Goal: Task Accomplishment & Management: Use online tool/utility

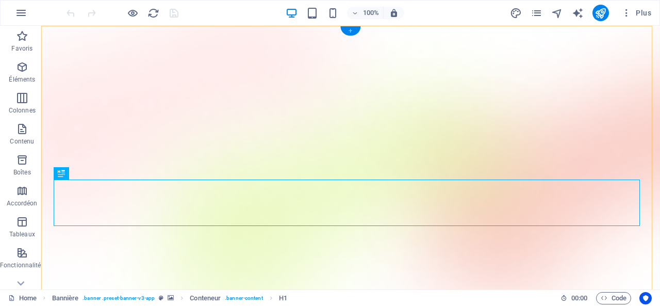
click at [353, 28] on div "+" at bounding box center [350, 30] width 20 height 9
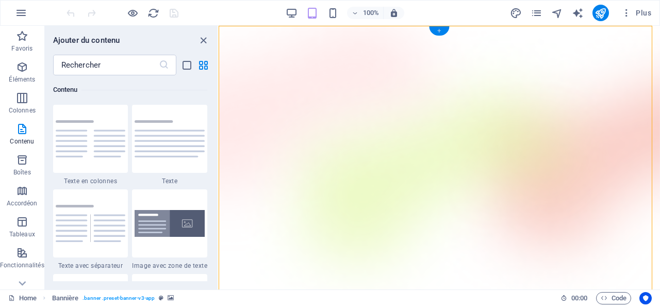
click at [438, 27] on div "+" at bounding box center [439, 30] width 20 height 9
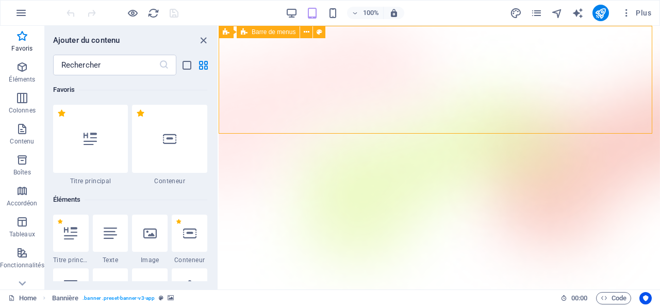
drag, startPoint x: 658, startPoint y: 53, endPoint x: 399, endPoint y: 32, distance: 259.1
click at [306, 29] on icon at bounding box center [307, 32] width 6 height 11
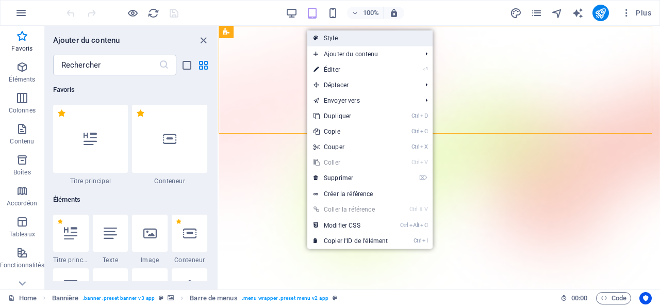
click at [334, 36] on link "Style" at bounding box center [369, 37] width 125 height 15
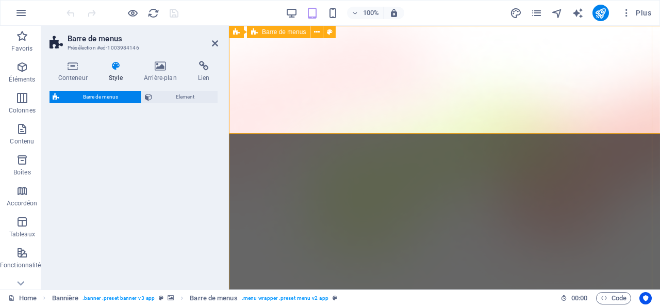
select select "rem"
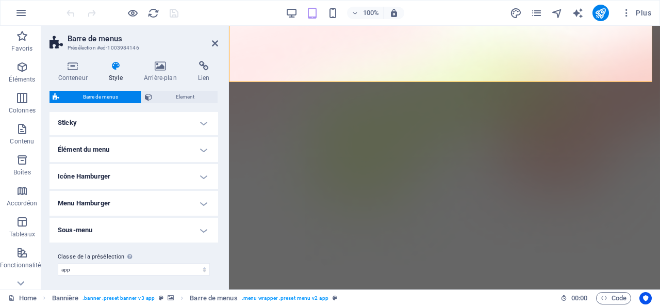
scroll to position [285, 0]
click at [202, 146] on h4 "Élément du menu" at bounding box center [133, 148] width 169 height 25
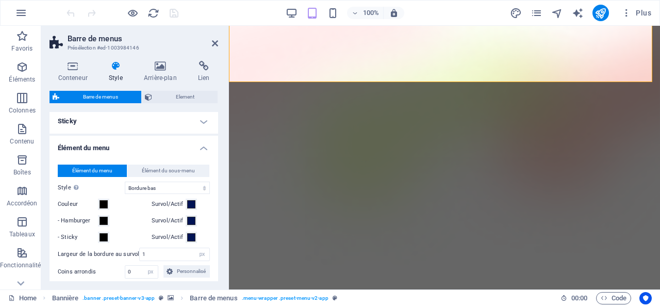
click at [202, 146] on h4 "Élément du menu" at bounding box center [133, 145] width 169 height 19
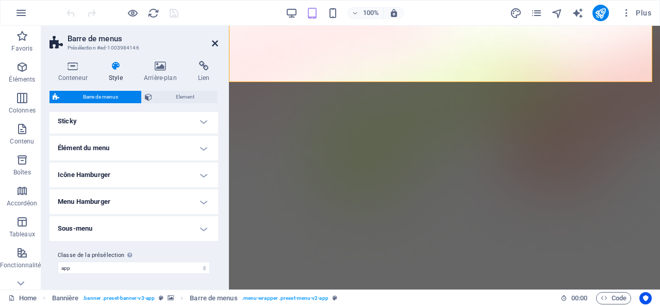
click at [216, 42] on icon at bounding box center [215, 43] width 6 height 8
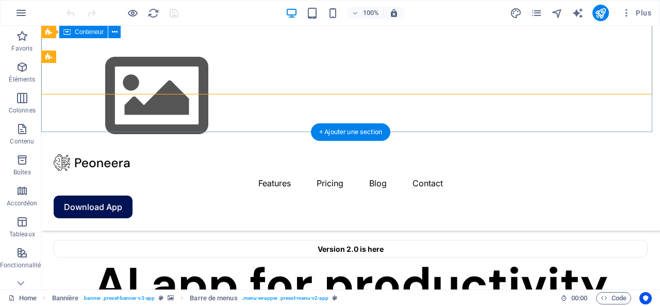
scroll to position [206, 0]
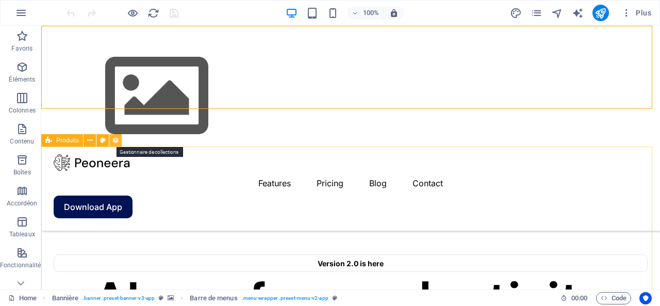
click at [116, 140] on icon at bounding box center [115, 140] width 7 height 11
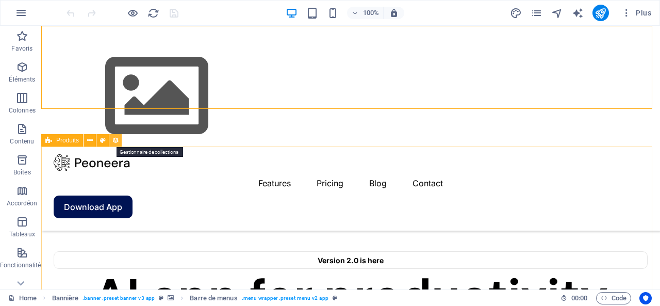
select select "68ded302af89e349ff0dd1af"
select select "createdAt_DESC"
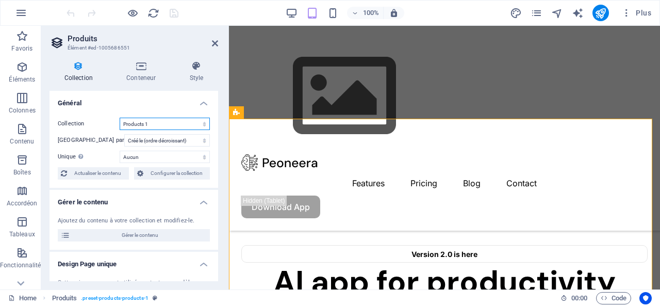
click at [177, 123] on select "Posts Products 1 Produits test said" at bounding box center [165, 124] width 90 height 12
click at [120, 118] on select "Posts Products 1 Produits test said" at bounding box center [165, 124] width 90 height 12
select select "68ded302af89e349ff0dd1af"
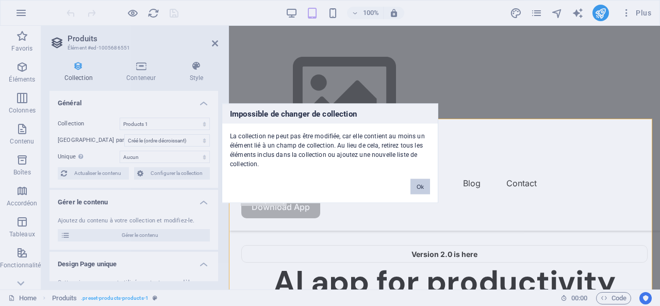
click at [420, 183] on button "Ok" at bounding box center [420, 185] width 20 height 15
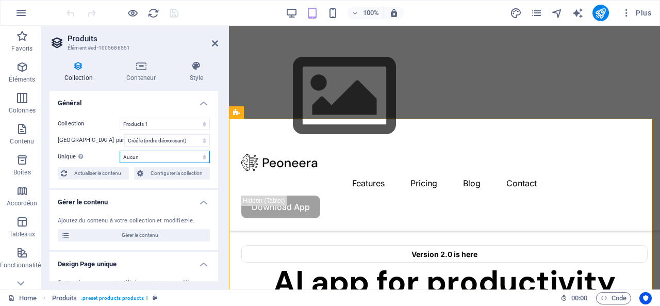
click at [181, 155] on select "Aucun Name Slug Image du produit Prix Numéro du produit Description du produit …" at bounding box center [165, 157] width 90 height 12
select select "columns.image"
click at [120, 151] on select "Aucun Name Slug Image du produit Prix Numéro du produit Description du produit …" at bounding box center [165, 157] width 90 height 12
select select "68ded302af89e349ff0dd1af"
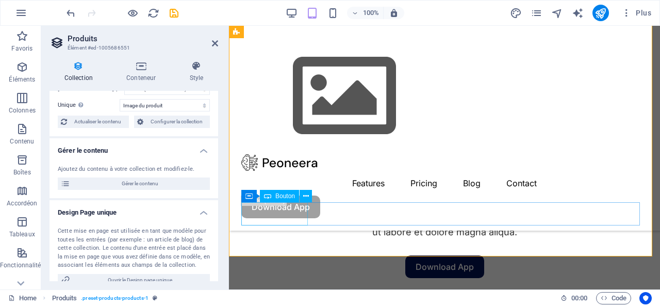
scroll to position [258, 0]
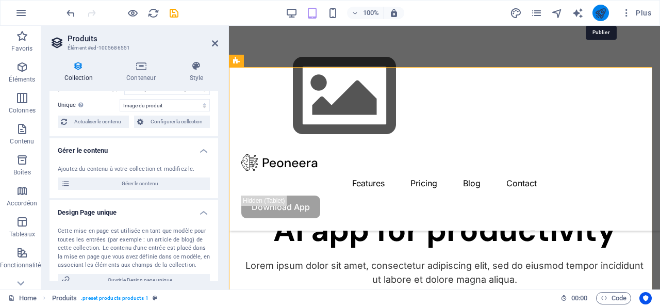
click at [603, 11] on icon "publish" at bounding box center [600, 13] width 12 height 12
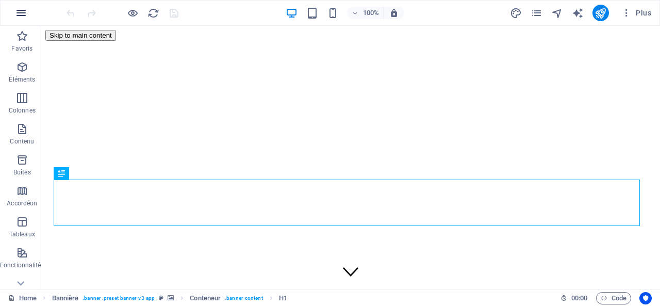
click at [23, 10] on icon "button" at bounding box center [21, 13] width 12 height 12
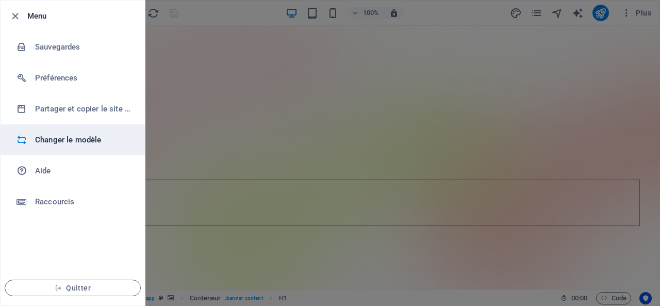
click at [65, 139] on h6 "Changer le modèle" at bounding box center [82, 140] width 95 height 12
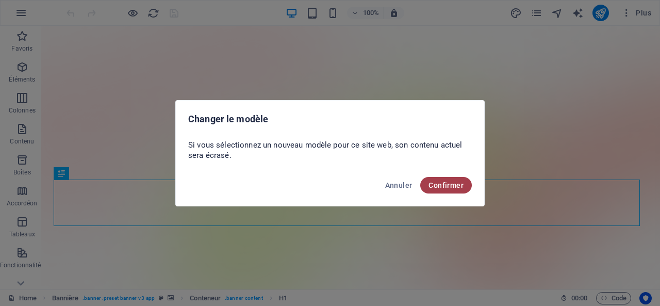
click at [448, 184] on span "Confirmer" at bounding box center [445, 185] width 35 height 8
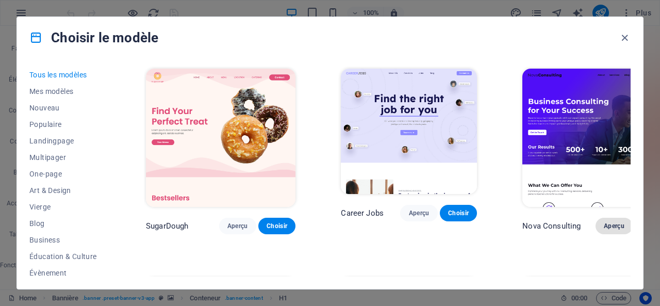
click at [604, 222] on span "Aperçu" at bounding box center [614, 226] width 21 height 8
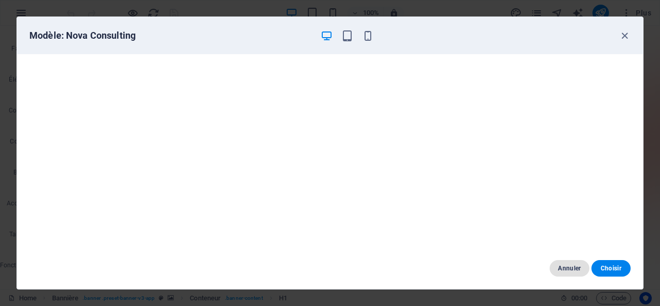
click at [571, 268] on span "Annuler" at bounding box center [569, 268] width 23 height 8
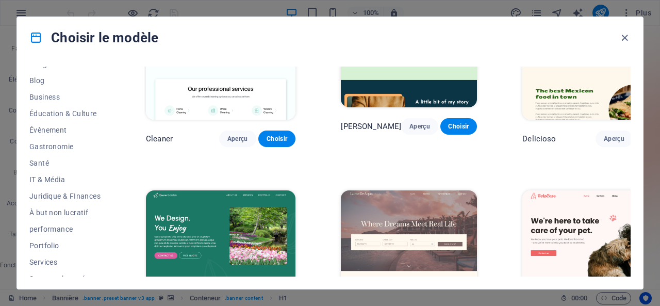
scroll to position [155, 0]
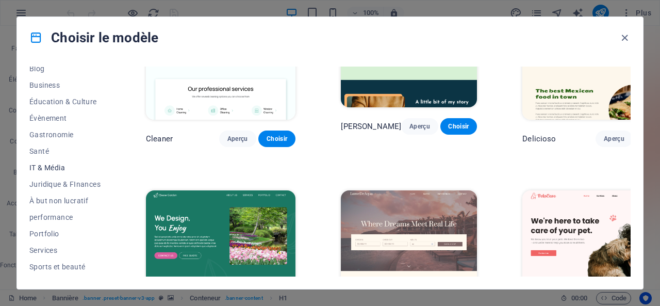
click at [48, 166] on span "IT & Média" at bounding box center [64, 167] width 71 height 8
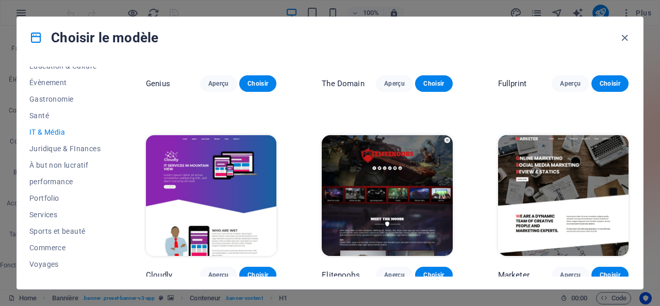
scroll to position [202, 0]
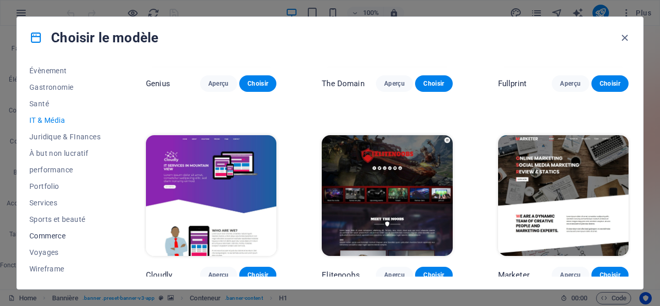
click at [44, 236] on span "Commerce" at bounding box center [64, 235] width 71 height 8
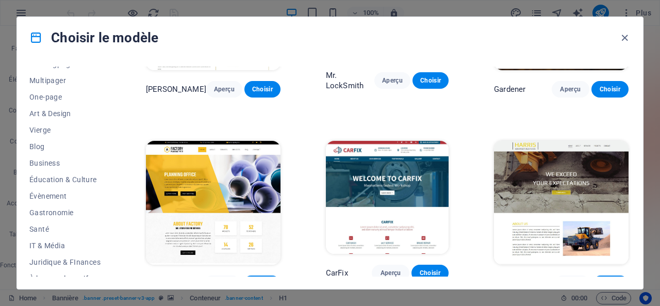
scroll to position [0, 0]
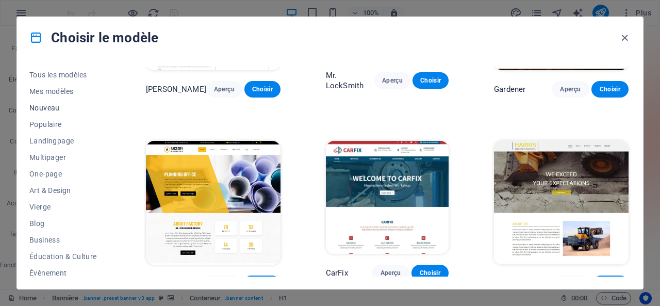
click at [49, 107] on span "Nouveau" at bounding box center [64, 108] width 71 height 8
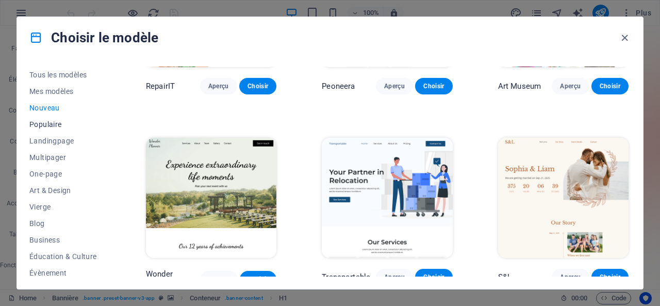
click at [44, 125] on span "Populaire" at bounding box center [64, 124] width 71 height 8
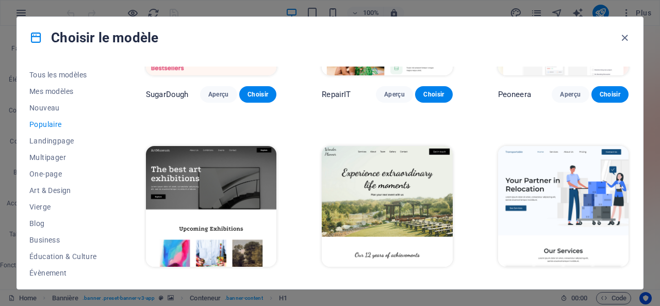
scroll to position [103, 0]
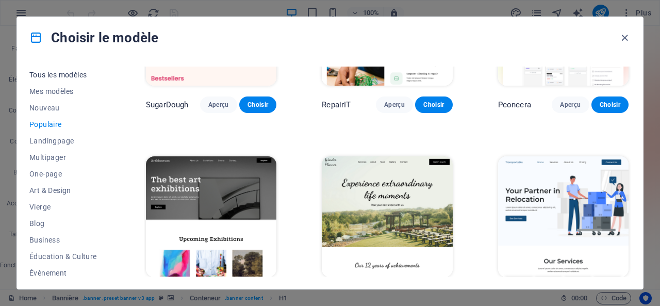
click at [47, 73] on span "Tous les modèles" at bounding box center [64, 75] width 71 height 8
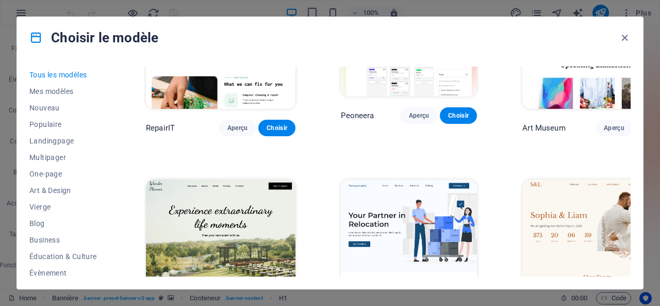
scroll to position [309, 0]
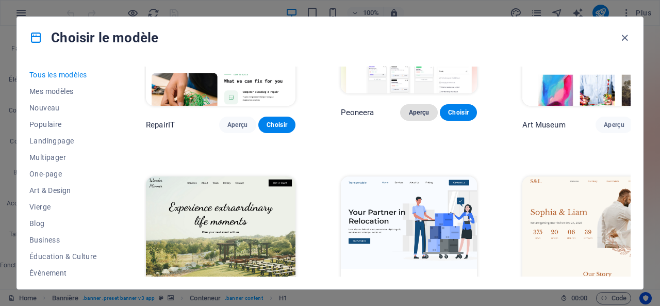
click at [408, 108] on span "Aperçu" at bounding box center [418, 112] width 21 height 8
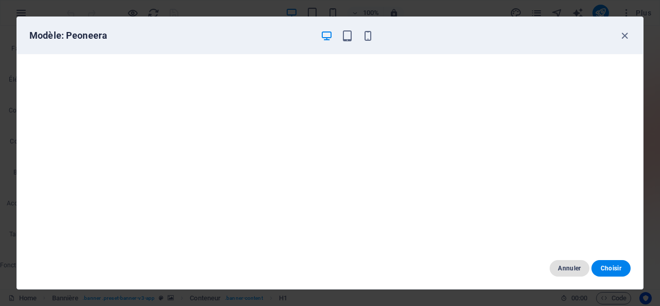
click at [565, 264] on span "Annuler" at bounding box center [569, 268] width 23 height 8
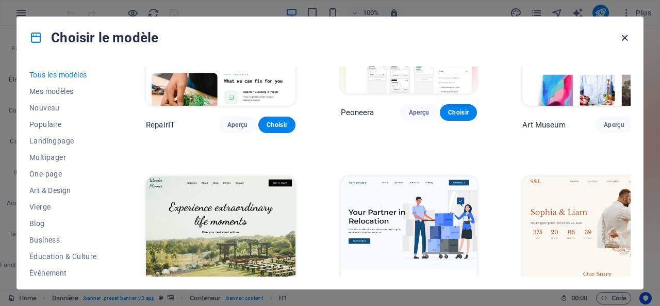
click at [625, 37] on icon "button" at bounding box center [625, 38] width 12 height 12
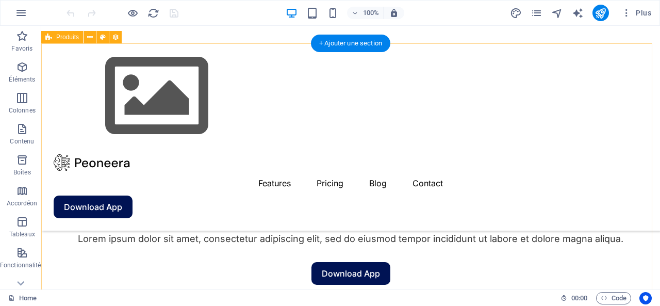
scroll to position [258, 0]
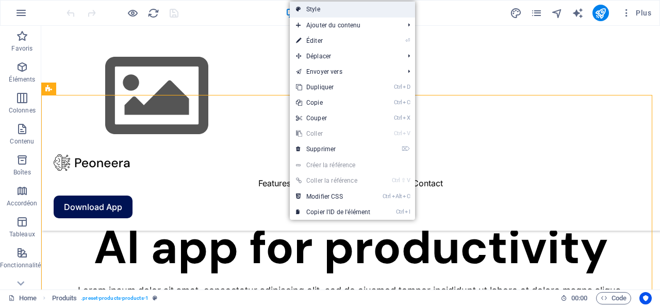
click at [326, 8] on link "Style" at bounding box center [352, 9] width 125 height 15
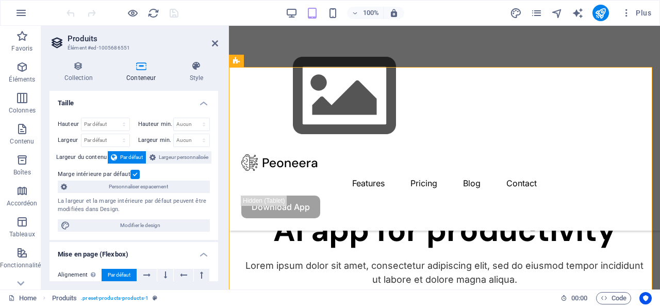
click at [139, 63] on icon at bounding box center [141, 66] width 59 height 10
click at [76, 66] on icon at bounding box center [78, 66] width 58 height 10
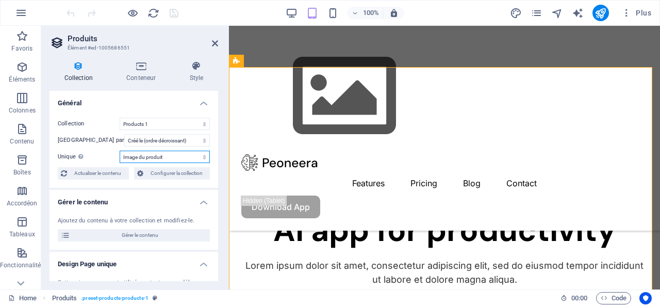
click at [155, 156] on select "Aucun Name Slug Image du produit Prix Numéro du produit Description du produit …" at bounding box center [165, 157] width 90 height 12
select select "columns.product_images"
click at [120, 151] on select "Aucun Name Slug Image du produit Prix Numéro du produit Description du produit …" at bounding box center [165, 157] width 90 height 12
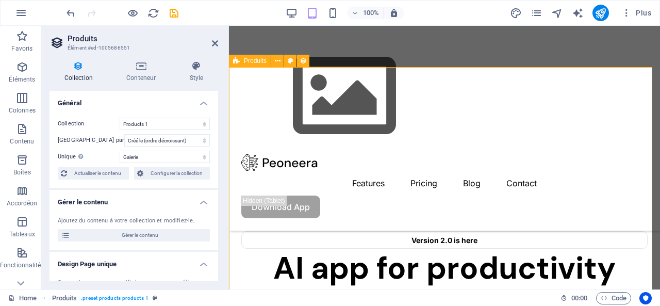
scroll to position [206, 0]
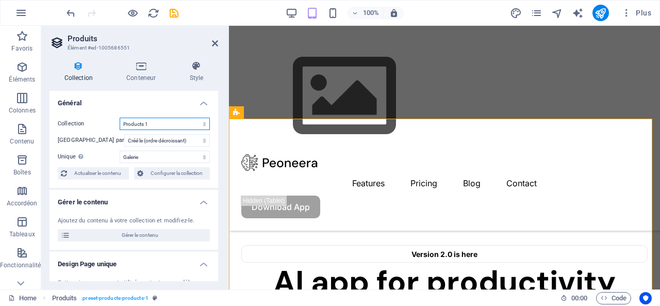
click at [148, 123] on select "Posts Products 1 Produits test said" at bounding box center [165, 124] width 90 height 12
click at [120, 118] on select "Posts Products 1 Produits test said" at bounding box center [165, 124] width 90 height 12
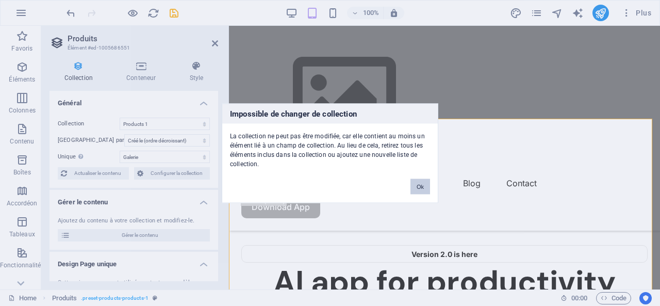
click at [418, 185] on button "Ok" at bounding box center [420, 185] width 20 height 15
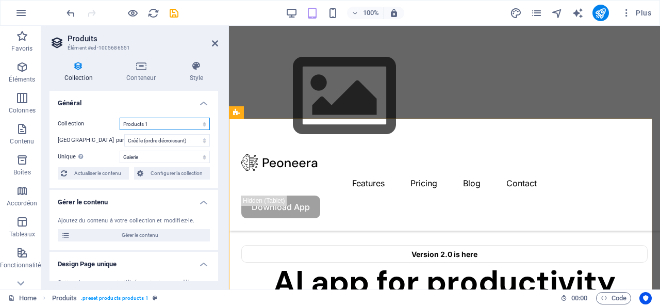
click at [148, 123] on select "Posts Products 1 Produits test said" at bounding box center [165, 124] width 90 height 12
click at [86, 169] on span "Actualiser le contenu" at bounding box center [98, 173] width 56 height 12
select select "68ded302af89e349ff0dd1af"
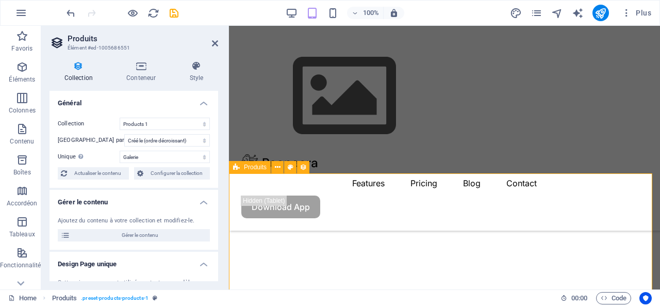
scroll to position [140, 0]
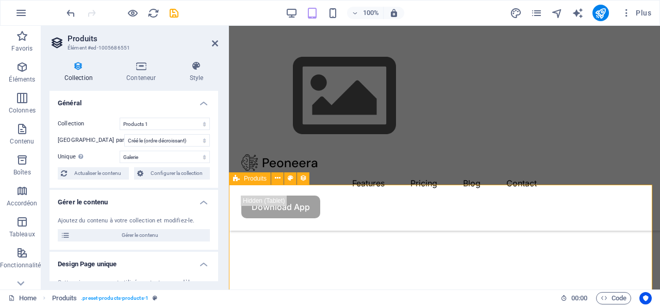
click at [255, 178] on span "Produits" at bounding box center [255, 178] width 23 height 6
click at [277, 178] on icon at bounding box center [278, 178] width 6 height 11
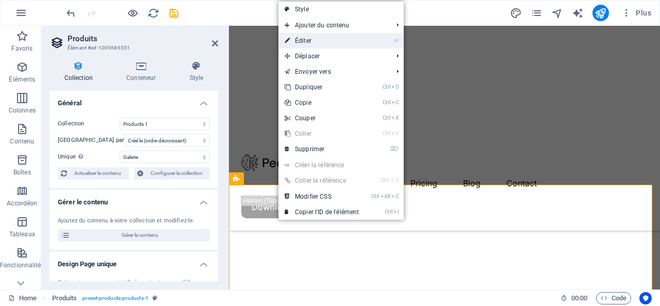
click at [318, 40] on link "⏎ Éditer" at bounding box center [321, 40] width 87 height 15
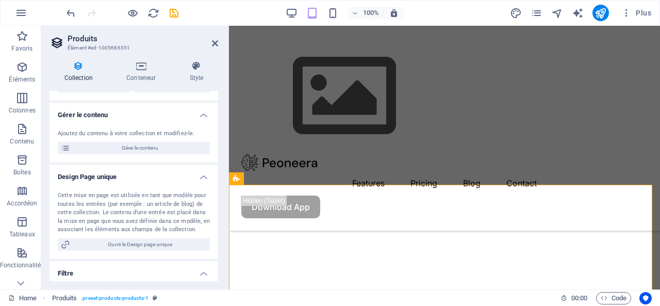
scroll to position [103, 0]
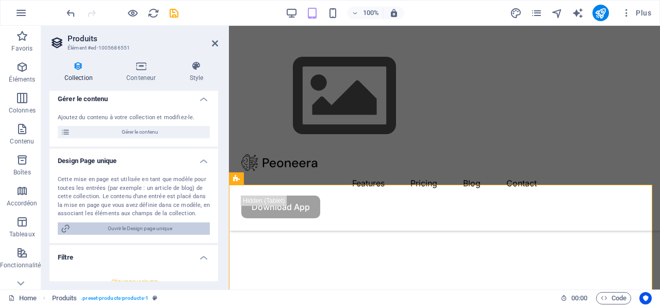
click at [150, 227] on span "Ouvrir le Design page unique" at bounding box center [140, 228] width 134 height 12
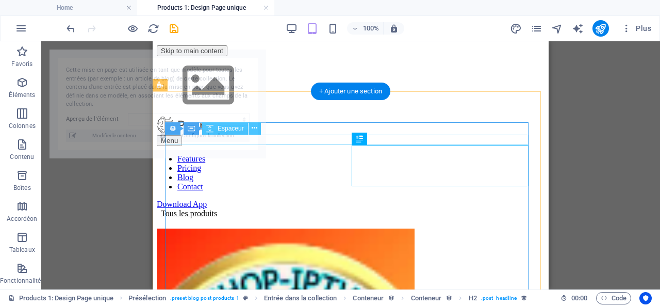
scroll to position [58, 0]
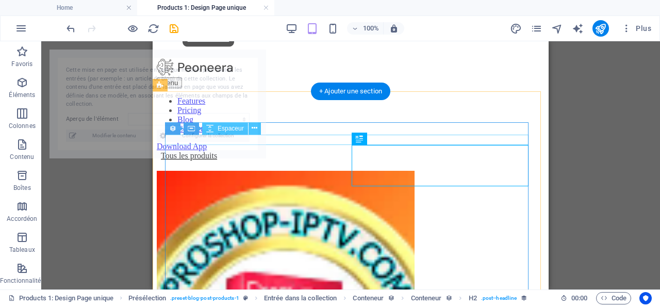
select select "68ded3036bf475346f03a5cf"
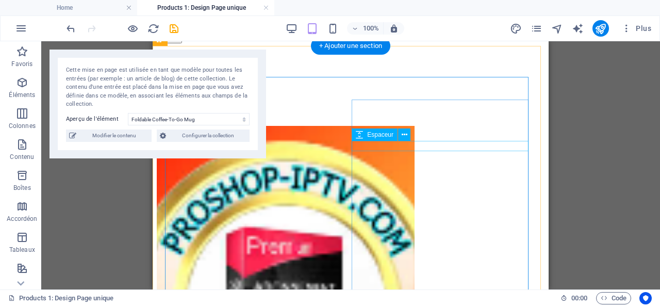
scroll to position [0, 0]
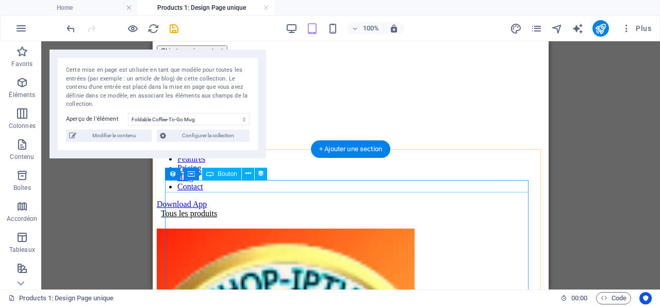
click at [187, 209] on div "Tous les produits" at bounding box center [351, 213] width 388 height 9
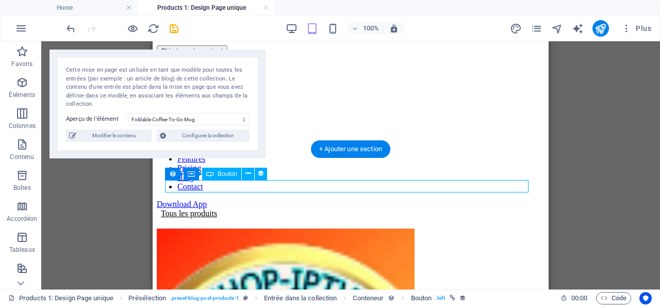
click at [171, 209] on div "Tous les produits" at bounding box center [351, 213] width 388 height 9
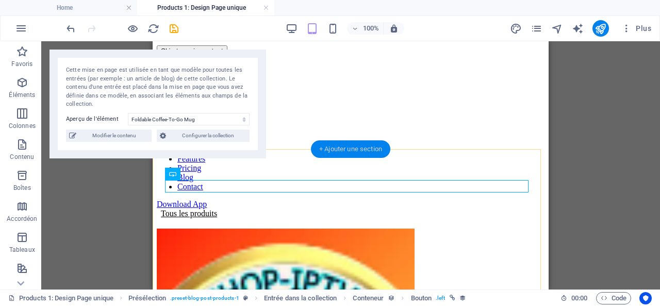
click at [359, 151] on div "+ Ajouter une section" at bounding box center [350, 149] width 79 height 18
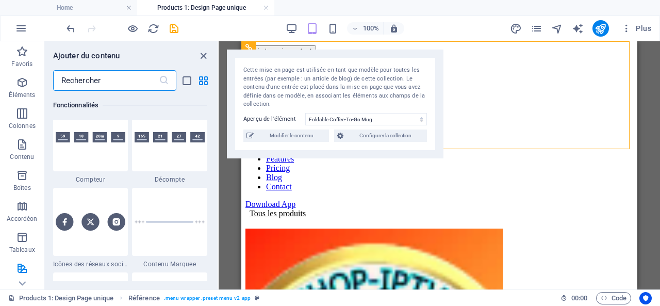
scroll to position [4639, 0]
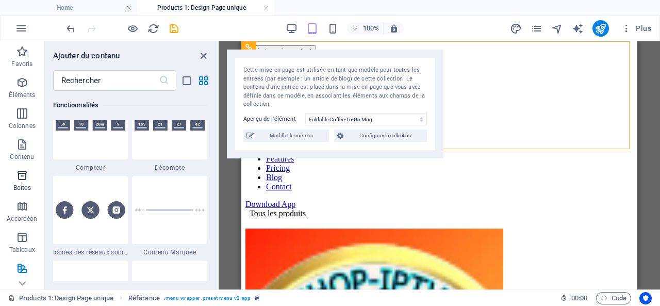
click at [18, 176] on icon "button" at bounding box center [22, 175] width 12 height 12
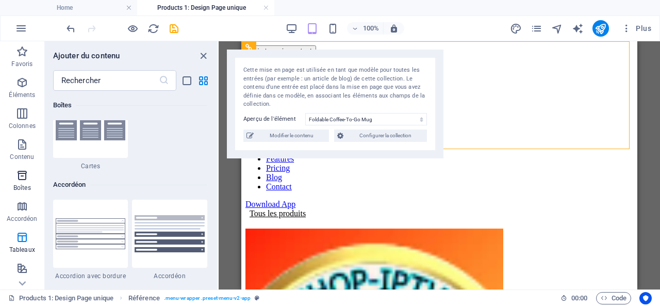
scroll to position [2843, 0]
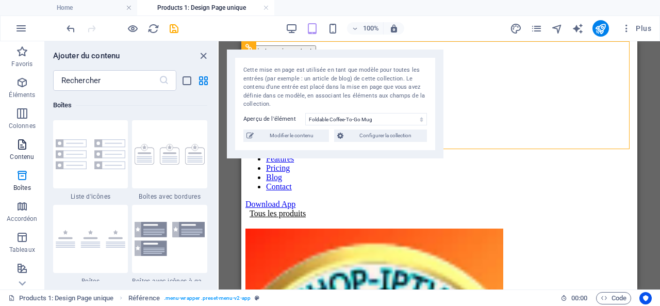
click at [24, 148] on icon "button" at bounding box center [22, 144] width 12 height 12
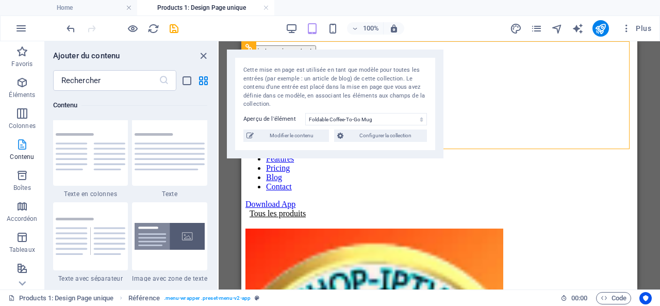
scroll to position [1803, 0]
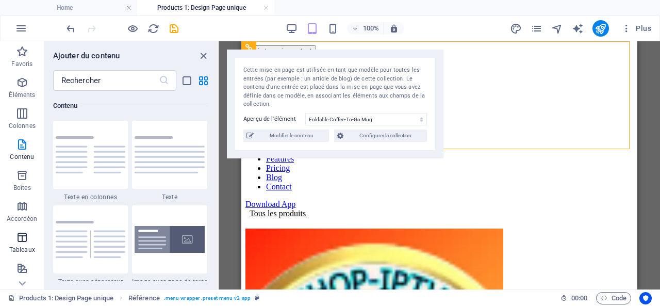
click at [22, 240] on icon "button" at bounding box center [22, 237] width 12 height 12
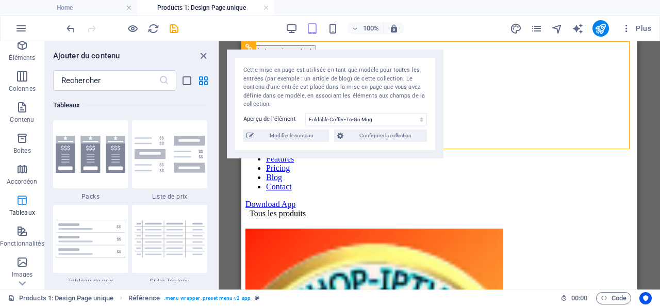
scroll to position [52, 0]
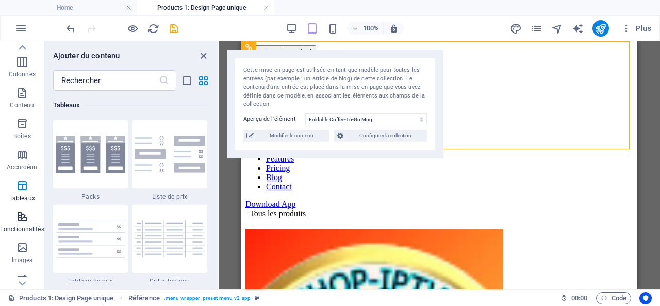
click at [22, 215] on icon "button" at bounding box center [22, 216] width 12 height 12
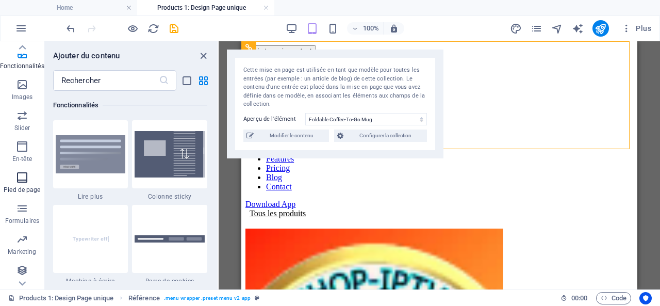
scroll to position [215, 0]
click at [22, 267] on icon "button" at bounding box center [22, 269] width 12 height 12
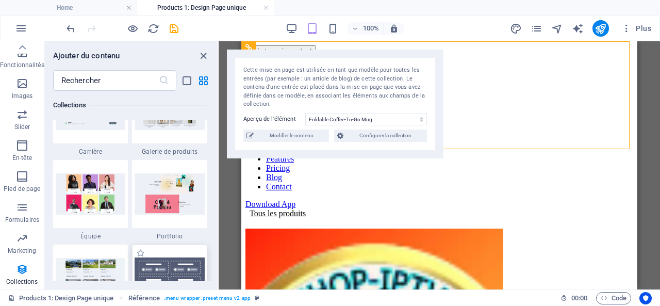
scroll to position [9539, 0]
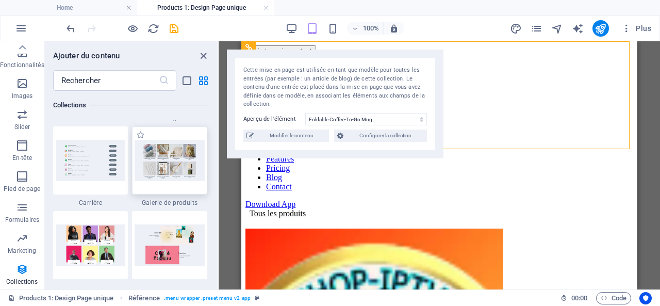
click at [165, 164] on img at bounding box center [170, 160] width 70 height 41
click at [167, 159] on img at bounding box center [170, 160] width 70 height 41
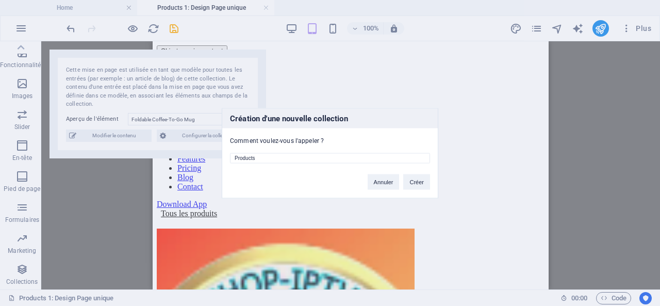
drag, startPoint x: 259, startPoint y: 157, endPoint x: 227, endPoint y: 158, distance: 32.0
click at [227, 158] on div "Products" at bounding box center [329, 154] width 215 height 19
click at [237, 158] on input "Products" at bounding box center [330, 158] width 200 height 10
click at [235, 156] on input "Products" at bounding box center [330, 158] width 200 height 10
type input "uyiyluouiu Products"
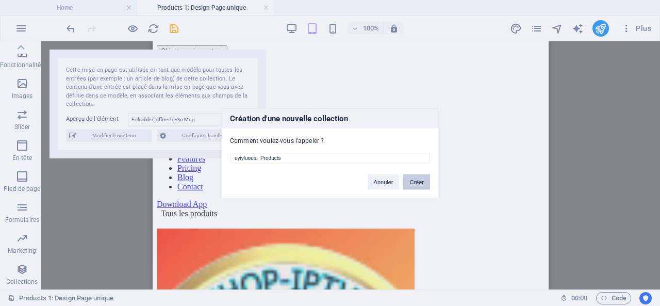
click at [416, 182] on button "Créer" at bounding box center [416, 181] width 27 height 15
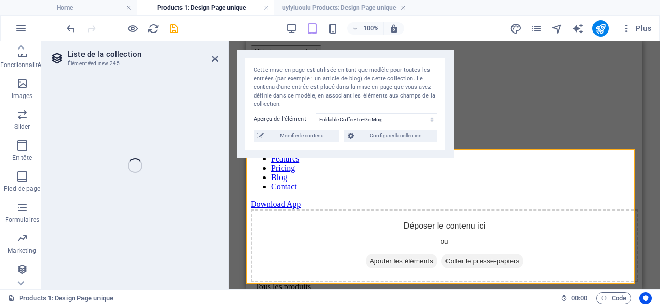
select select "68df670612242e94cd0b897a"
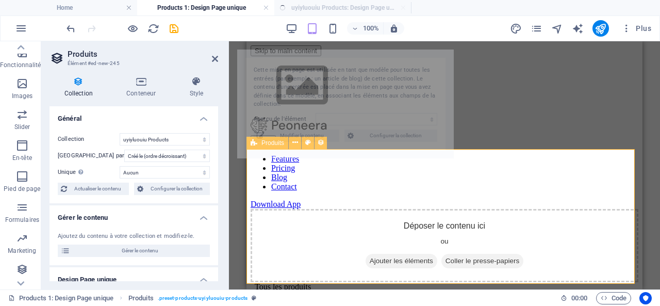
select select "createdAt_DESC"
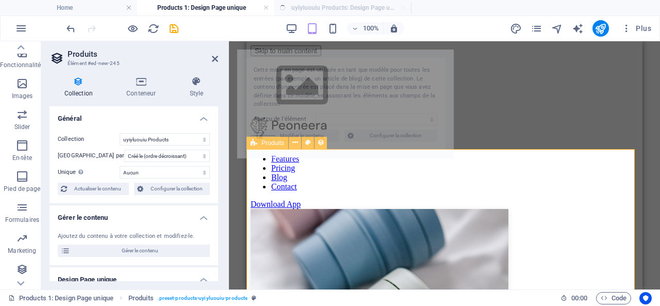
scroll to position [0, 0]
select select "68df6708729509720a05324f"
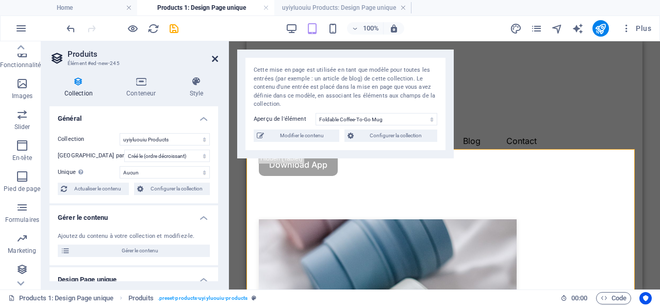
click at [218, 58] on icon at bounding box center [215, 59] width 6 height 8
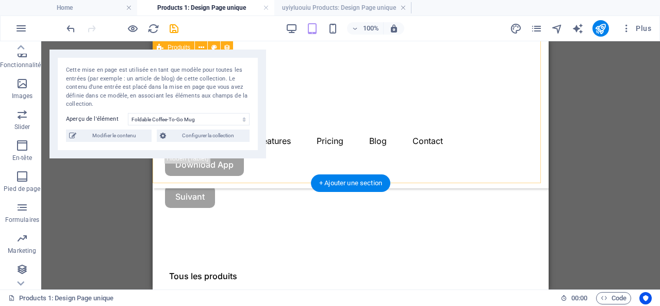
scroll to position [258, 0]
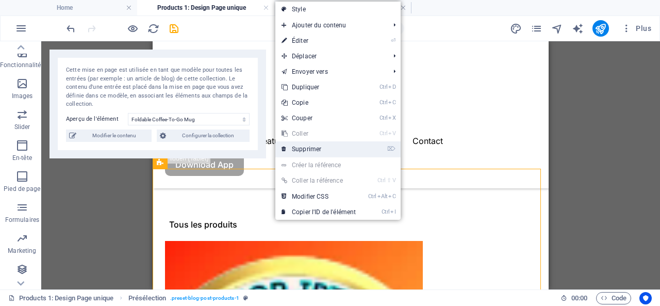
click at [309, 146] on link "⌦ Supprimer" at bounding box center [318, 148] width 87 height 15
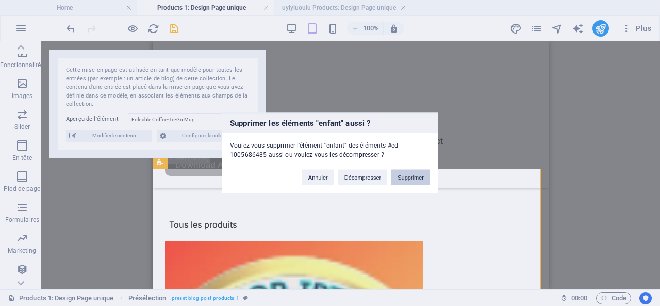
drag, startPoint x: 410, startPoint y: 175, endPoint x: 233, endPoint y: 160, distance: 177.9
click at [410, 175] on button "Supprimer" at bounding box center [410, 176] width 39 height 15
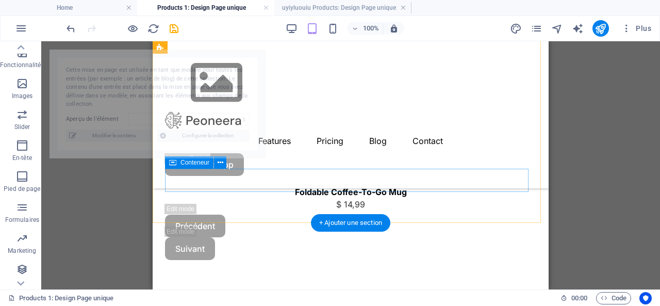
select select "68ded3036bf475346f03a5cf"
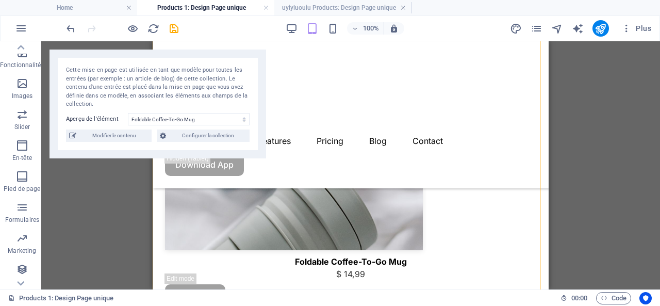
scroll to position [238, 0]
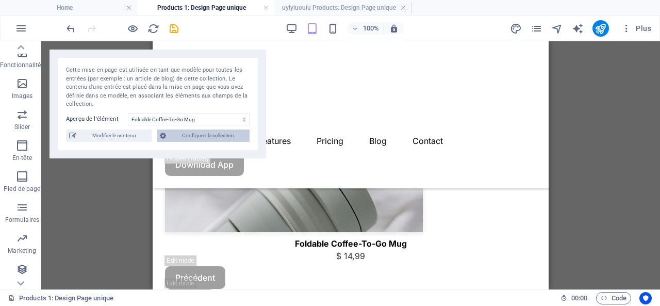
click at [202, 135] on span "Configurer la collection" at bounding box center [207, 135] width 77 height 12
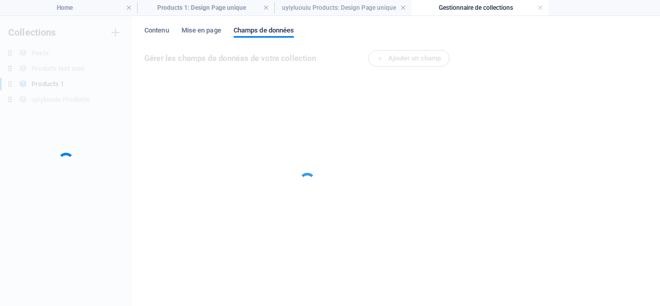
scroll to position [0, 0]
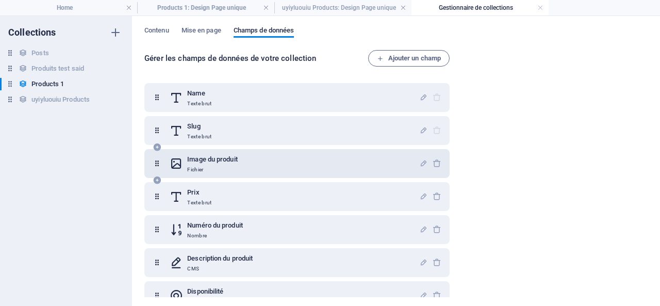
click at [254, 159] on div "Image du produit Fichier" at bounding box center [294, 163] width 249 height 21
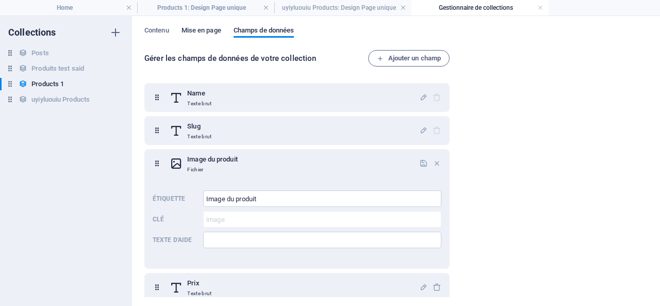
click at [205, 30] on span "Mise en page" at bounding box center [201, 31] width 40 height 14
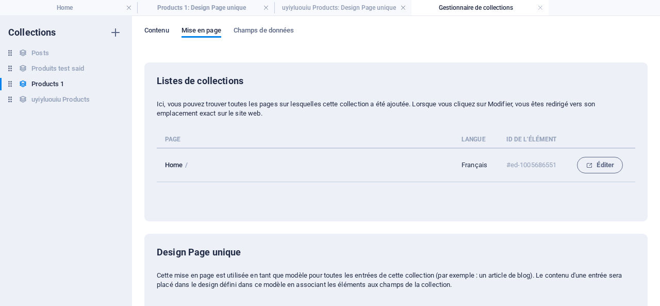
click at [153, 27] on span "Contenu" at bounding box center [156, 31] width 25 height 14
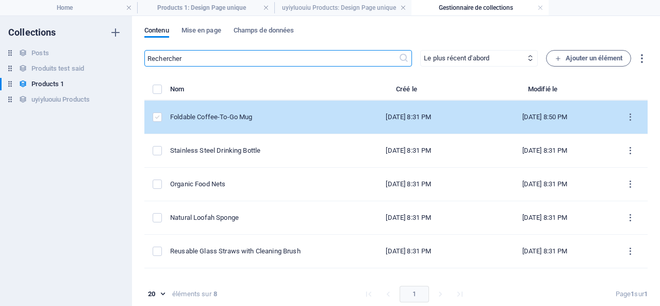
click at [156, 114] on label "items list" at bounding box center [157, 116] width 9 height 9
click at [0, 0] on input "items list" at bounding box center [0, 0] width 0 height 0
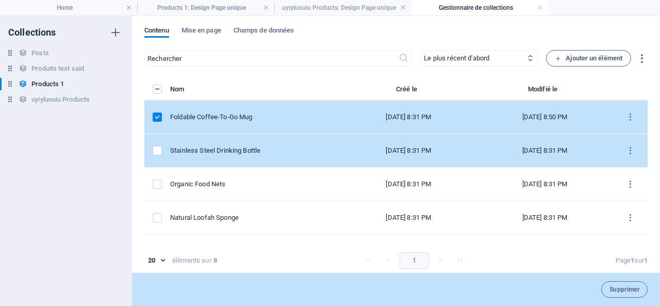
click at [157, 145] on td "items list" at bounding box center [157, 151] width 26 height 34
click at [160, 148] on label "items list" at bounding box center [157, 150] width 9 height 9
click at [0, 0] on input "items list" at bounding box center [0, 0] width 0 height 0
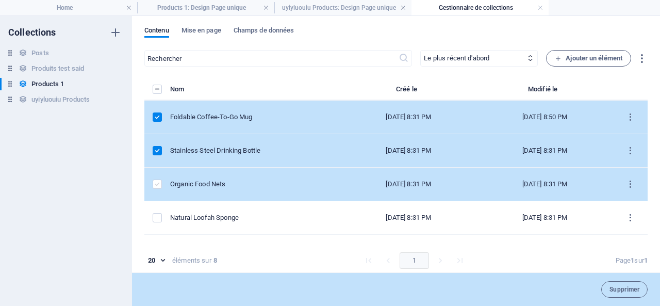
click at [156, 181] on label "items list" at bounding box center [157, 183] width 9 height 9
click at [0, 0] on input "items list" at bounding box center [0, 0] width 0 height 0
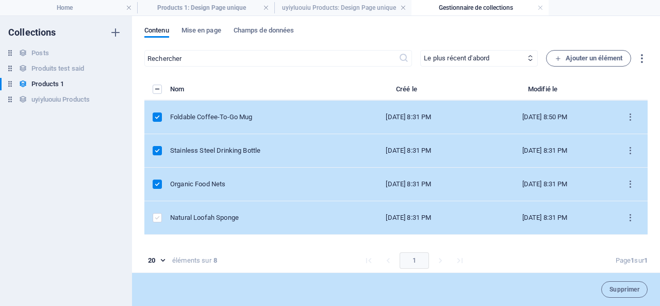
click at [159, 216] on label "items list" at bounding box center [157, 217] width 9 height 9
click at [0, 0] on input "items list" at bounding box center [0, 0] width 0 height 0
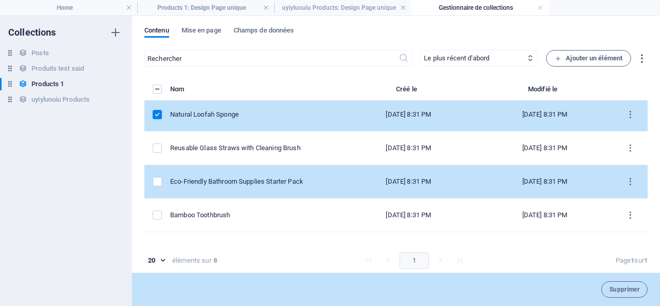
scroll to position [123, 0]
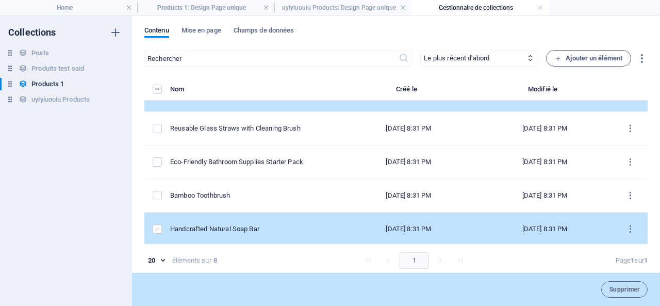
click at [156, 226] on label "items list" at bounding box center [157, 228] width 9 height 9
click at [0, 0] on input "items list" at bounding box center [0, 0] width 0 height 0
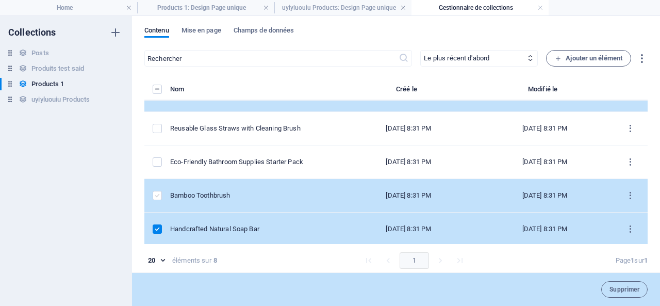
click at [154, 192] on label "items list" at bounding box center [157, 195] width 9 height 9
click at [0, 0] on input "items list" at bounding box center [0, 0] width 0 height 0
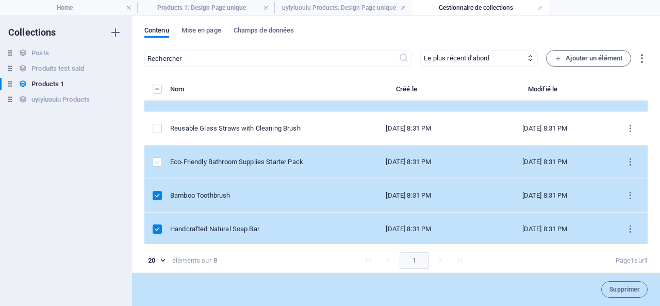
click at [157, 163] on label "items list" at bounding box center [157, 161] width 9 height 9
click at [0, 0] on input "items list" at bounding box center [0, 0] width 0 height 0
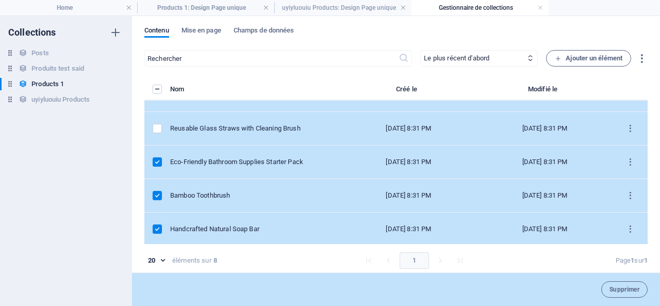
click at [156, 131] on label "items list" at bounding box center [157, 128] width 9 height 9
click at [0, 0] on input "items list" at bounding box center [0, 0] width 0 height 0
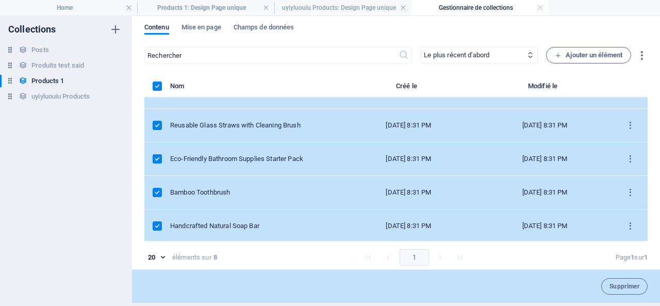
scroll to position [4, 0]
click at [640, 51] on icon "button" at bounding box center [642, 54] width 12 height 12
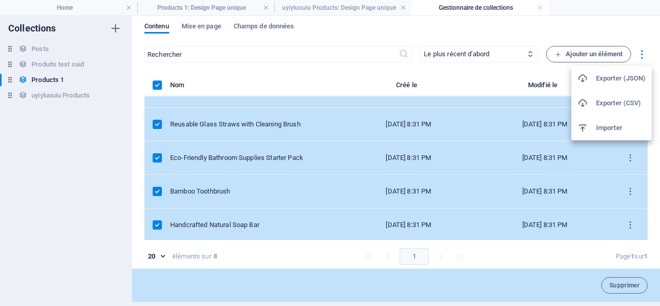
click at [640, 51] on div at bounding box center [330, 153] width 660 height 306
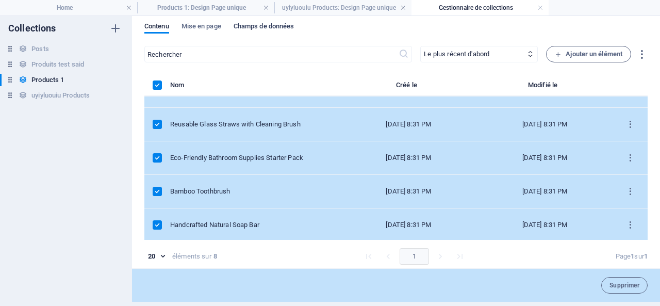
click at [260, 25] on span "Champs de données" at bounding box center [264, 27] width 61 height 14
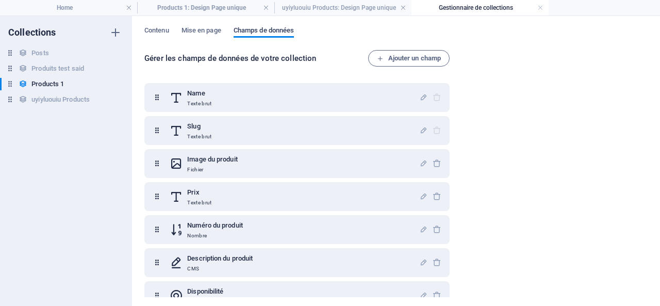
scroll to position [0, 0]
click at [206, 29] on span "Mise en page" at bounding box center [201, 31] width 40 height 14
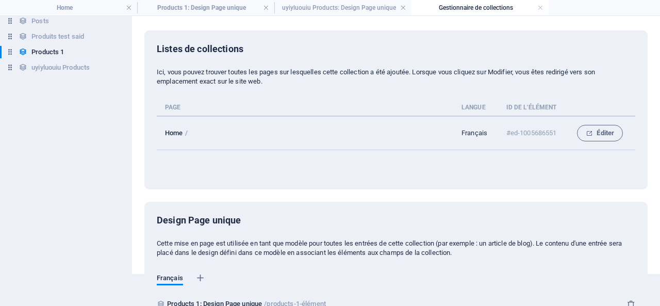
scroll to position [31, 0]
click at [42, 18] on h6 "Posts" at bounding box center [39, 21] width 17 height 12
type input "Posts: Single Page Layout"
type input "/posts-single-page-layout"
click at [40, 34] on h6 "Produits test said" at bounding box center [57, 37] width 53 height 12
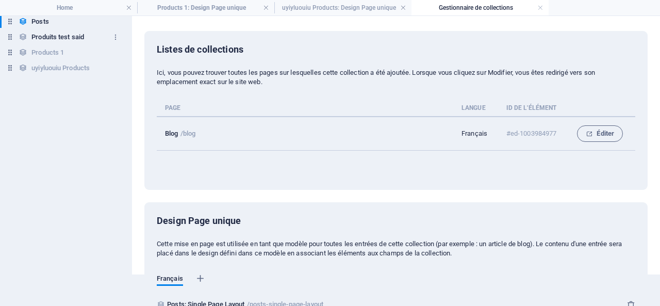
type input "Produits test said: Design Page unique"
type input "/produits-test-said-élément"
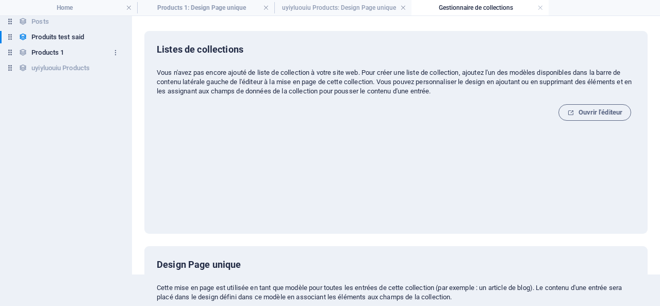
click at [38, 50] on h6 "Products 1" at bounding box center [47, 52] width 32 height 12
type input "Products 1: Design Page unique"
type input "/products-1-élément"
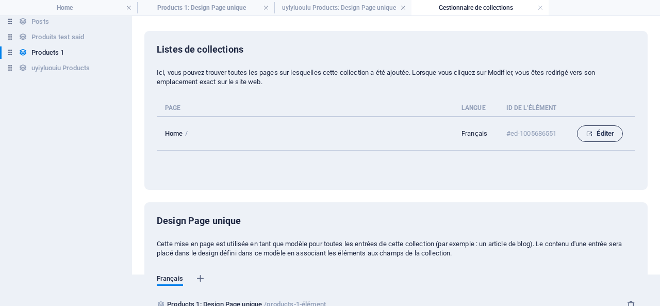
click at [608, 134] on span "Éditer" at bounding box center [600, 133] width 28 height 12
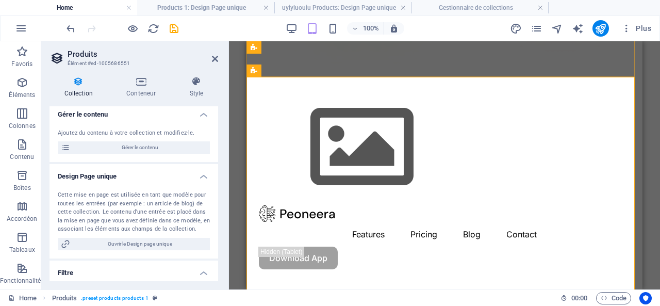
scroll to position [0, 0]
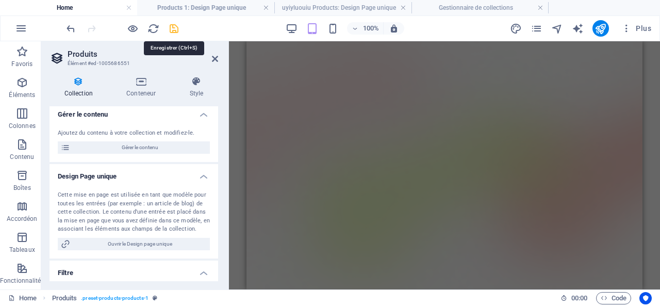
click at [176, 26] on icon "save" at bounding box center [174, 29] width 12 height 12
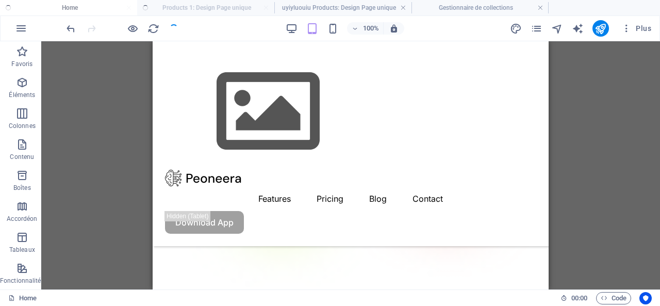
scroll to position [314, 0]
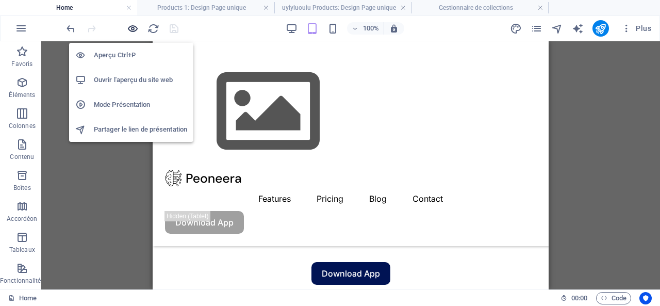
click at [135, 24] on icon "button" at bounding box center [133, 29] width 12 height 12
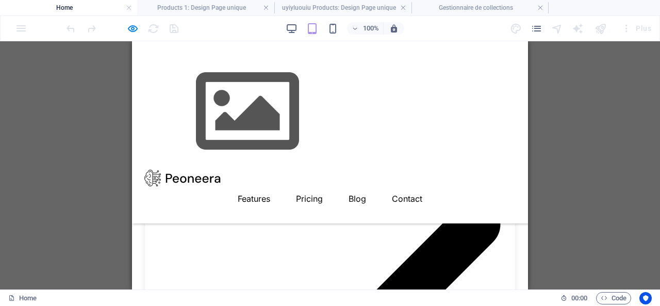
scroll to position [2459, 0]
click at [264, 6] on link at bounding box center [266, 8] width 6 height 10
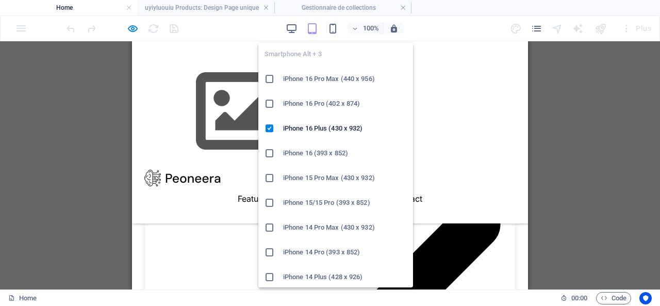
scroll to position [0, 0]
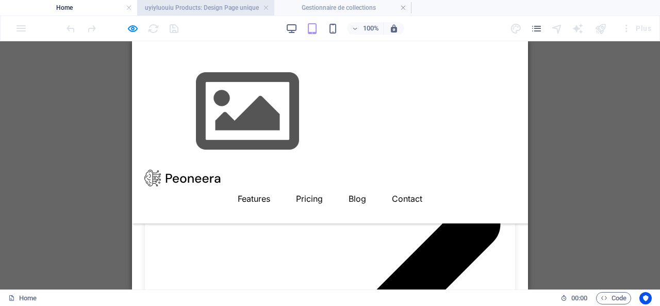
click at [222, 8] on h4 "uyiyluouiu Products: Design Page unique" at bounding box center [205, 7] width 137 height 11
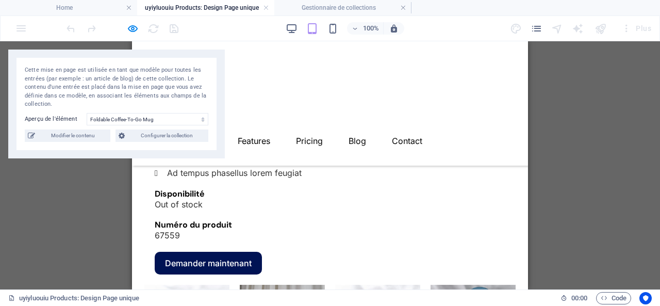
scroll to position [618, 0]
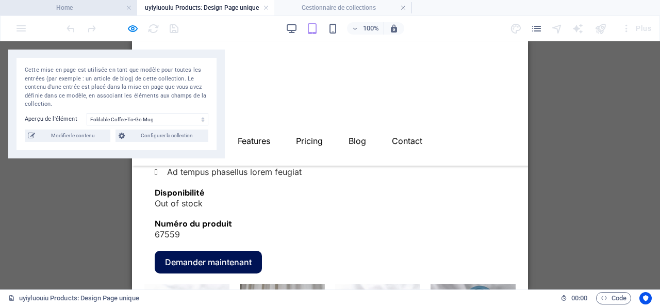
click at [66, 2] on h4 "Home" at bounding box center [68, 7] width 137 height 11
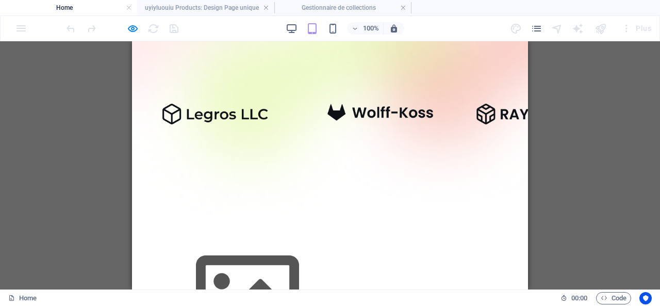
scroll to position [0, 0]
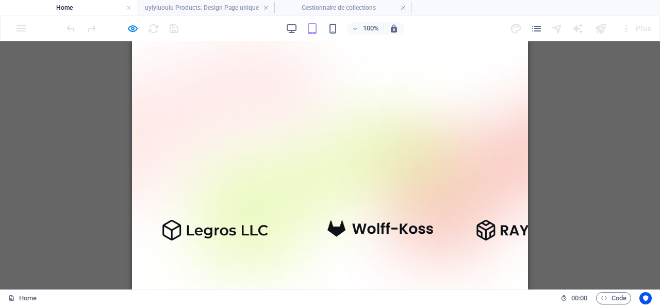
click at [63, 3] on h4 "Home" at bounding box center [68, 7] width 137 height 11
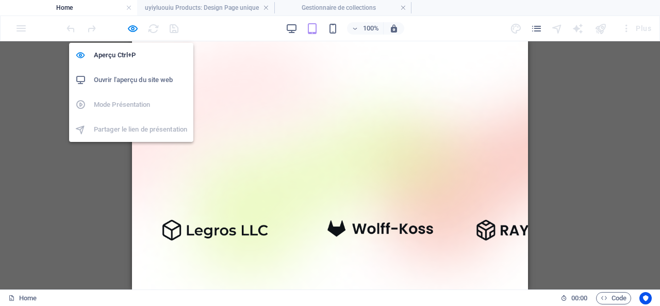
click at [129, 78] on h6 "Ouvrir l'aperçu du site web" at bounding box center [140, 80] width 93 height 12
click at [131, 25] on icon "button" at bounding box center [133, 29] width 12 height 12
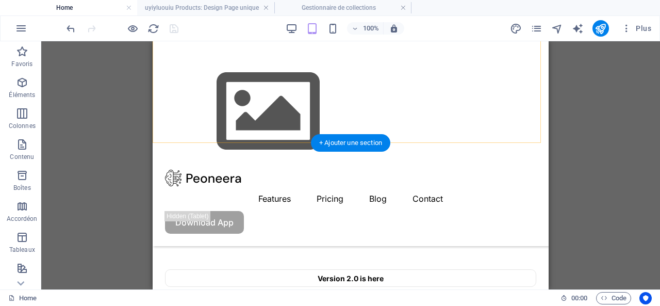
scroll to position [206, 0]
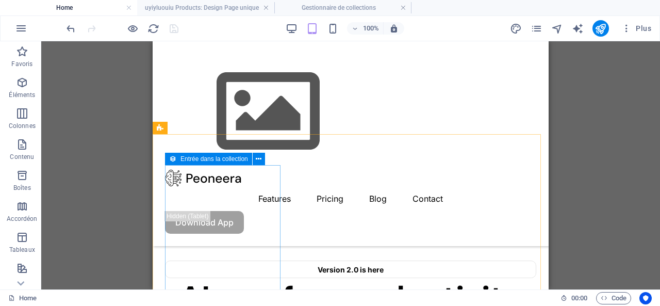
click at [174, 160] on icon at bounding box center [172, 159] width 7 height 12
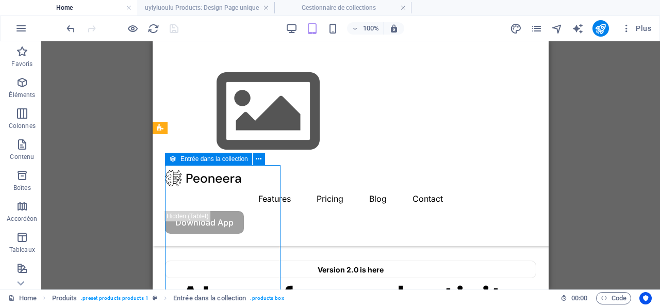
click at [186, 160] on span "Entrée dans la collection" at bounding box center [214, 159] width 68 height 6
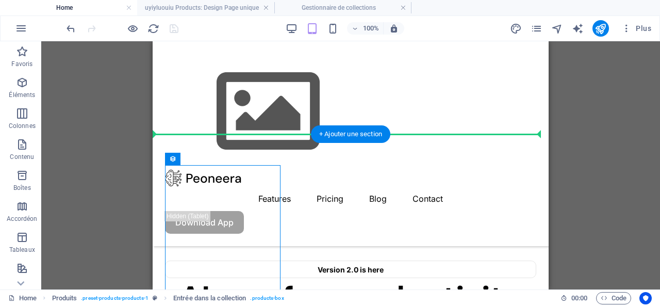
drag, startPoint x: 378, startPoint y: 199, endPoint x: 430, endPoint y: 181, distance: 54.6
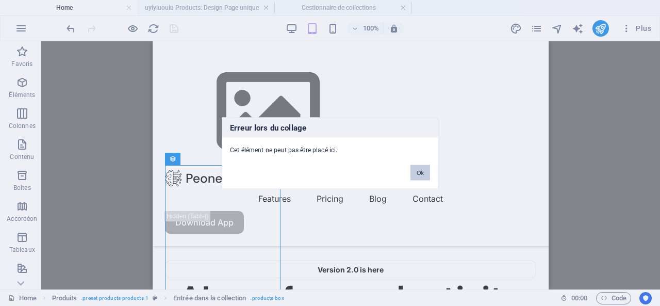
click at [417, 174] on button "Ok" at bounding box center [420, 171] width 20 height 15
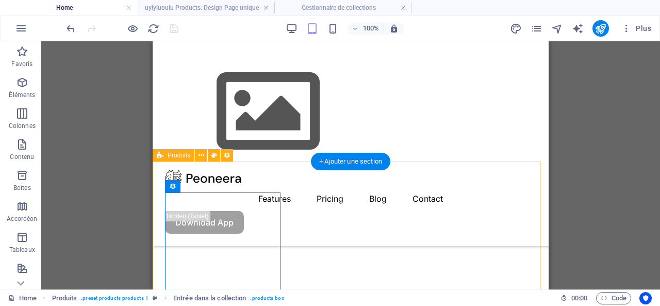
scroll to position [155, 0]
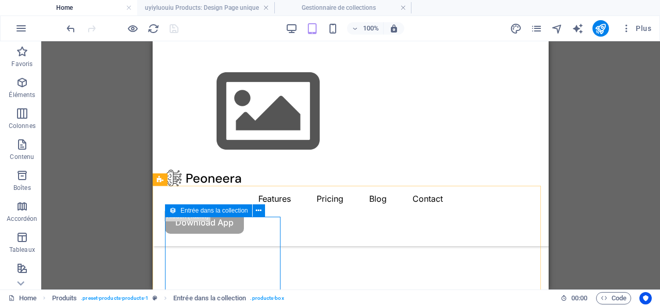
click at [171, 213] on icon at bounding box center [172, 210] width 7 height 12
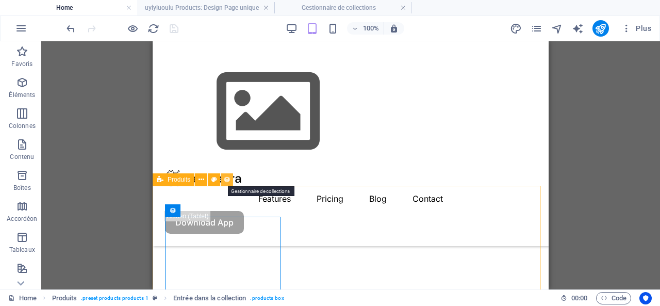
click at [229, 180] on icon at bounding box center [226, 179] width 7 height 11
select select "68ded302af89e349ff0dd1af"
select select "createdAt_DESC"
select select "columns.product_images"
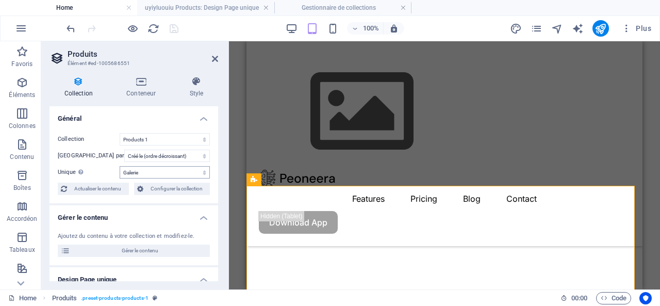
scroll to position [52, 0]
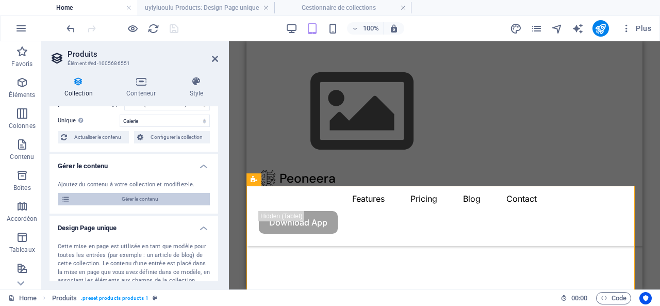
click at [140, 198] on span "Gérer le contenu" at bounding box center [140, 199] width 134 height 12
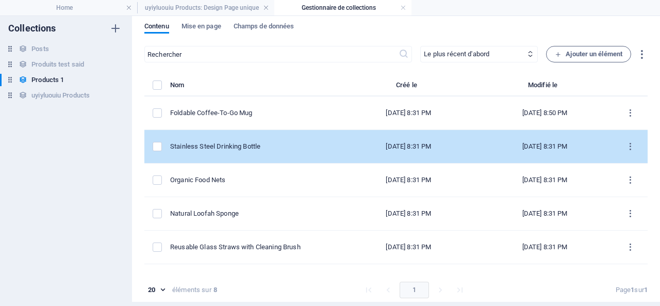
scroll to position [0, 0]
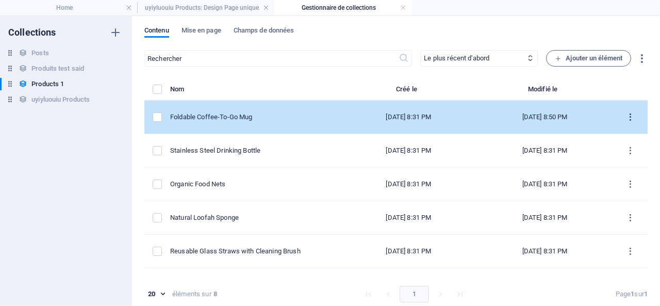
click at [630, 114] on icon "items list" at bounding box center [630, 117] width 10 height 10
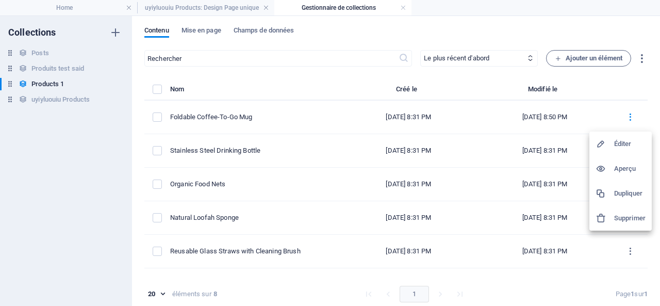
click at [589, 57] on div at bounding box center [330, 153] width 660 height 306
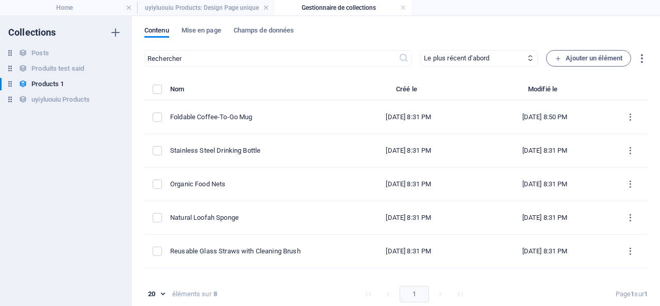
click at [589, 57] on span "Ajouter un élément" at bounding box center [589, 58] width 68 height 12
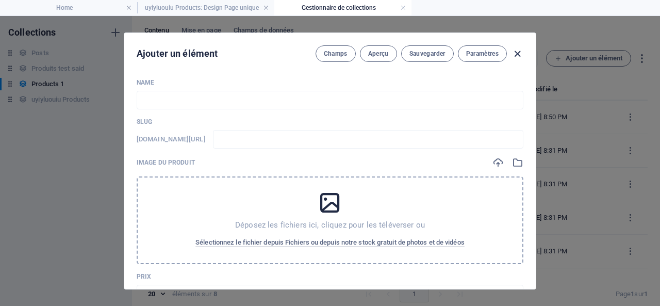
click at [514, 51] on icon "button" at bounding box center [517, 54] width 12 height 12
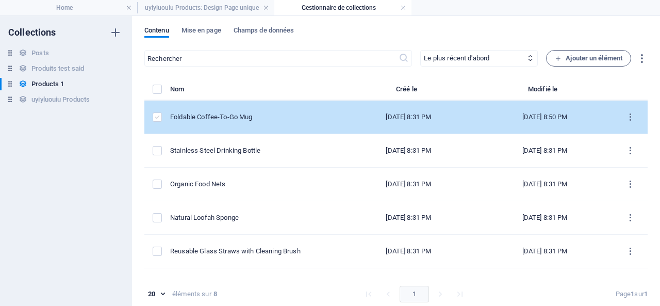
click at [155, 115] on label "items list" at bounding box center [157, 116] width 9 height 9
click at [0, 0] on input "items list" at bounding box center [0, 0] width 0 height 0
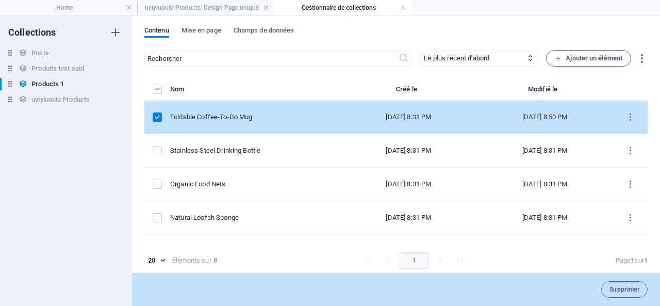
click at [156, 86] on label "items list" at bounding box center [157, 89] width 9 height 9
click at [0, 0] on input "items list" at bounding box center [0, 0] width 0 height 0
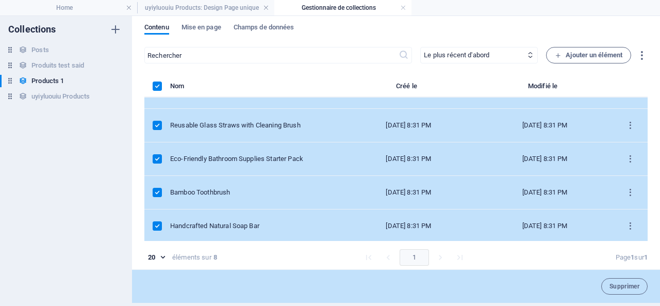
scroll to position [4, 0]
click at [641, 51] on icon "button" at bounding box center [642, 54] width 12 height 12
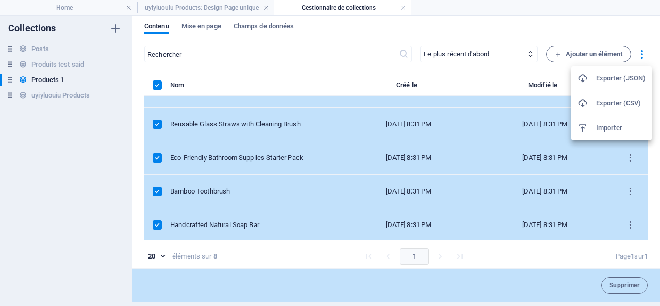
click at [266, 71] on div at bounding box center [330, 153] width 660 height 306
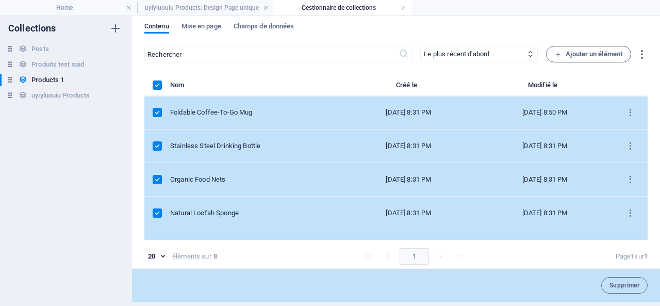
scroll to position [0, 0]
click at [191, 21] on span "Mise en page" at bounding box center [201, 27] width 40 height 14
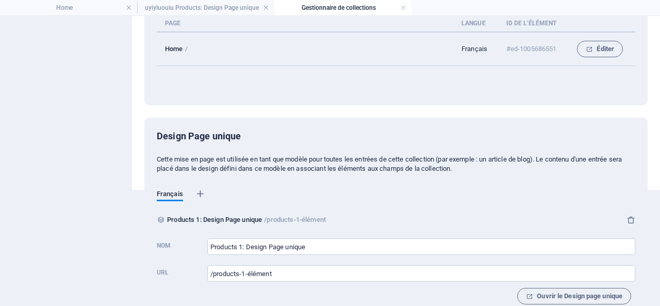
scroll to position [135, 0]
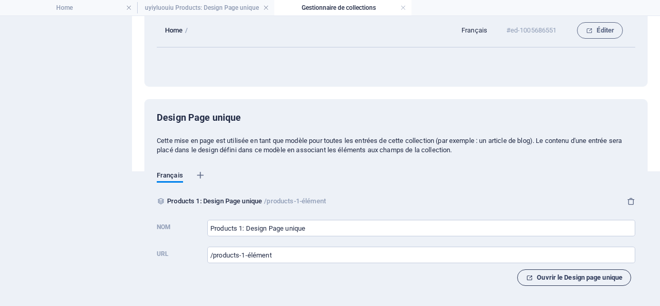
click at [594, 281] on span "Ouvrir le Design page unique" at bounding box center [574, 277] width 96 height 12
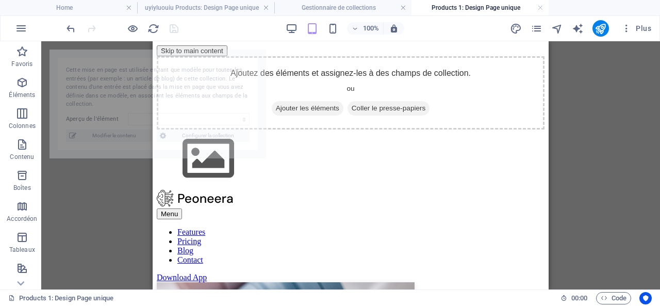
scroll to position [0, 0]
select select "68df6708729509720a05324f"
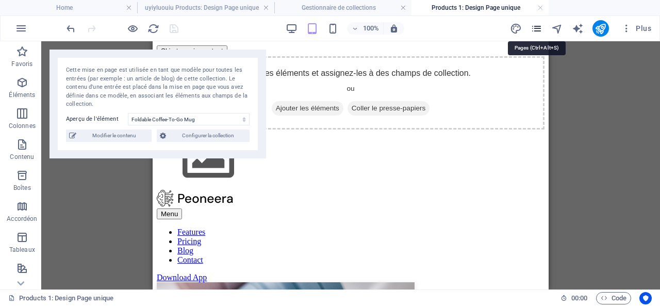
click at [540, 30] on icon "pages" at bounding box center [536, 29] width 12 height 12
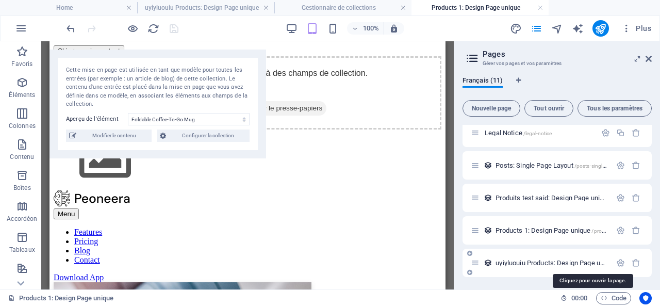
click at [548, 260] on span "uyiyluouiu Products: Design Page unique /uyiyluouiu-products-élément" at bounding box center [590, 263] width 191 height 8
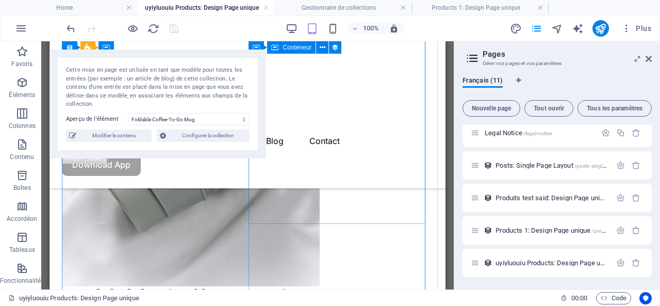
scroll to position [257, 0]
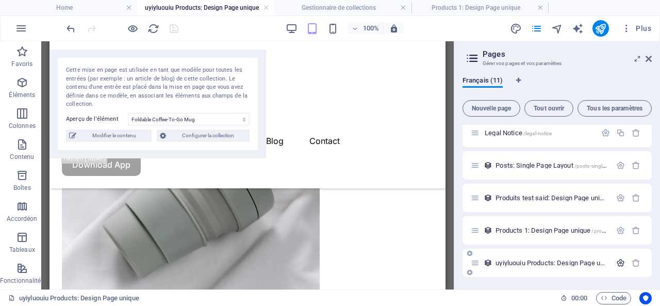
click at [620, 259] on icon "button" at bounding box center [620, 262] width 9 height 9
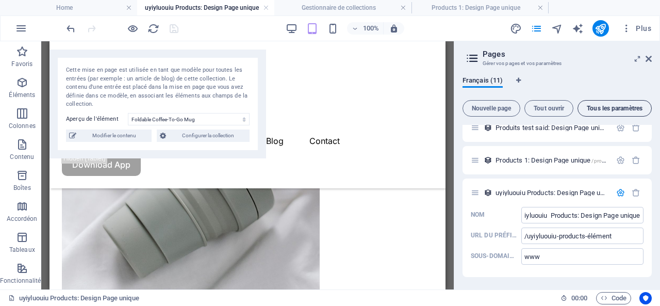
scroll to position [0, 0]
click at [617, 108] on span "Tous les paramètres" at bounding box center [614, 108] width 65 height 6
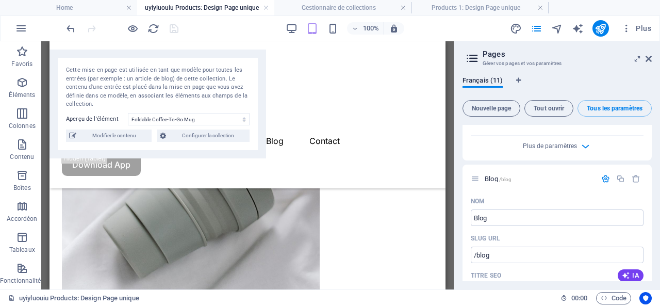
scroll to position [1179, 0]
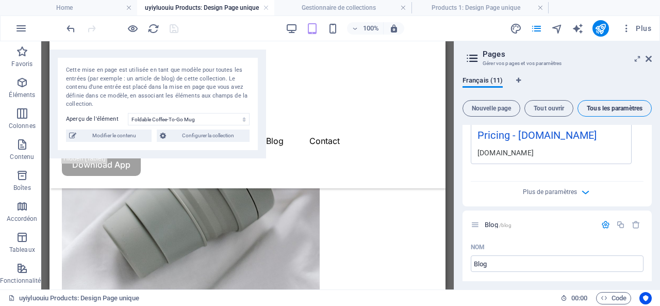
click at [605, 104] on button "Tous les paramètres" at bounding box center [614, 108] width 74 height 16
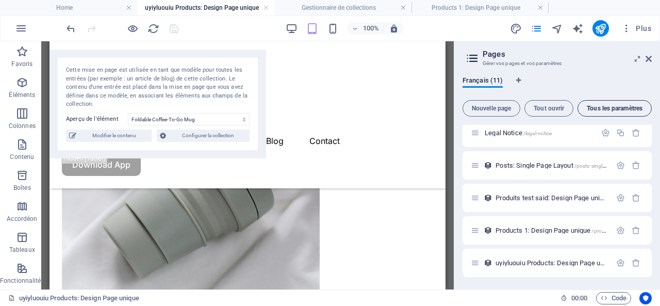
scroll to position [201, 0]
click at [538, 28] on icon "pages" at bounding box center [536, 29] width 12 height 12
click at [540, 27] on icon "pages" at bounding box center [536, 29] width 12 height 12
click at [641, 27] on span "Plus" at bounding box center [636, 28] width 30 height 10
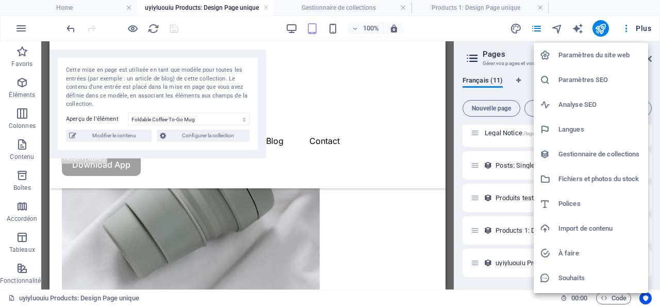
click at [230, 26] on div at bounding box center [330, 153] width 660 height 306
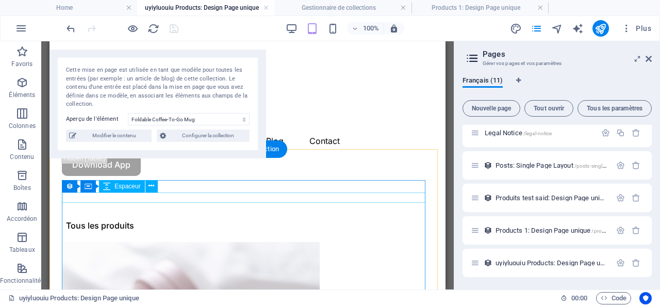
scroll to position [0, 0]
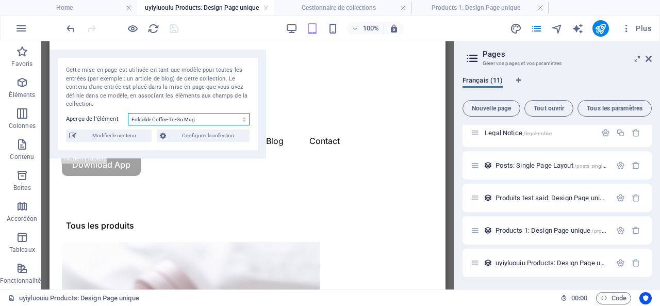
click at [212, 117] on select "Foldable Coffee-To-Go Mug Stainless Steel Drinking Bottle Organic Food Nets Nat…" at bounding box center [189, 119] width 122 height 12
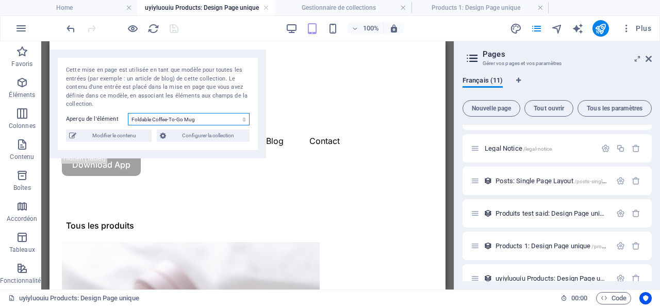
scroll to position [201, 0]
